Goal: Task Accomplishment & Management: Manage account settings

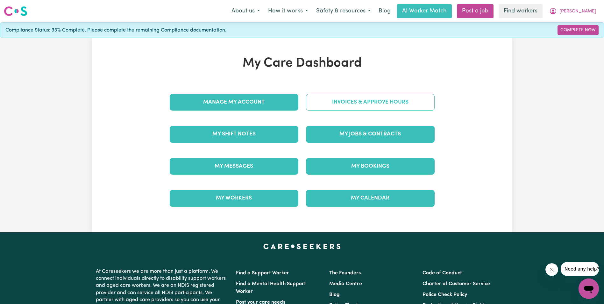
click at [387, 102] on link "Invoices & Approve Hours" at bounding box center [370, 102] width 129 height 17
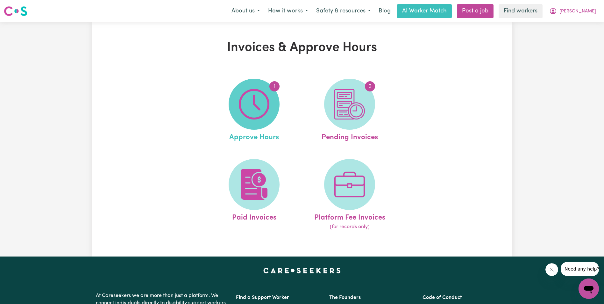
click at [256, 109] on img at bounding box center [254, 104] width 31 height 31
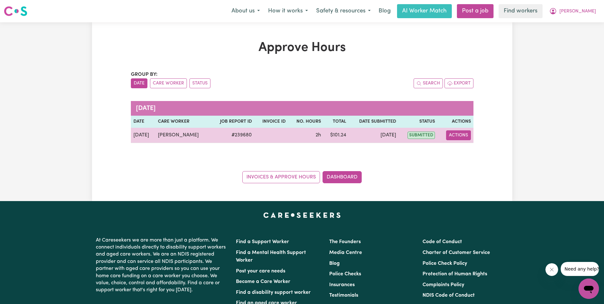
click at [458, 134] on button "Actions" at bounding box center [458, 135] width 25 height 10
click at [476, 148] on link "View Job Report" at bounding box center [474, 150] width 54 height 13
select select "pm"
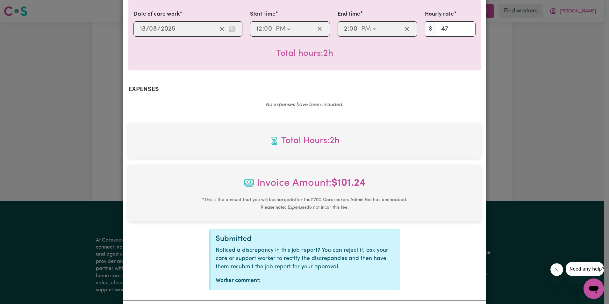
scroll to position [187, 0]
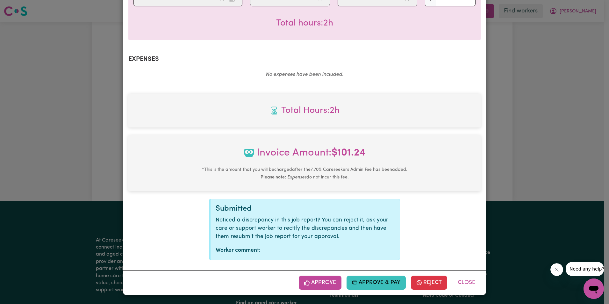
click at [323, 283] on button "Approve" at bounding box center [320, 282] width 43 height 14
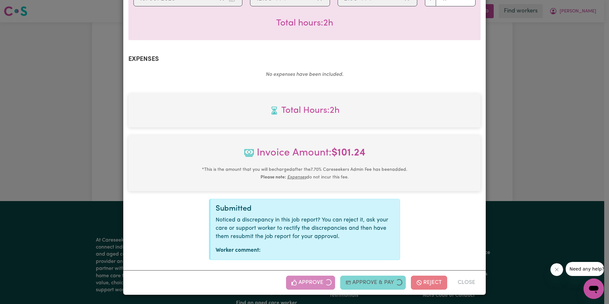
scroll to position [85, 0]
